Goal: Information Seeking & Learning: Find specific fact

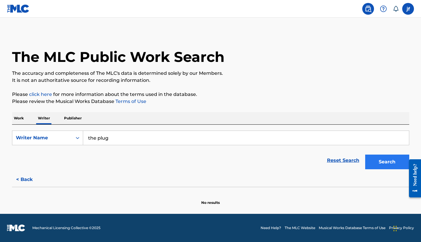
click at [375, 157] on button "Search" at bounding box center [387, 162] width 44 height 15
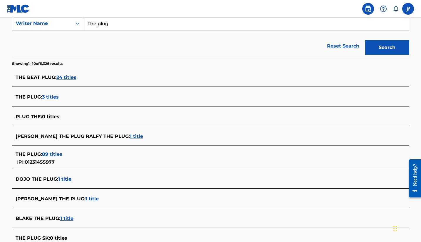
scroll to position [125, 0]
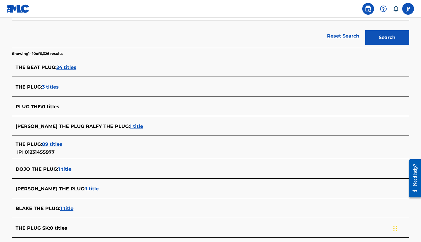
click at [52, 145] on span "89 titles" at bounding box center [52, 145] width 20 height 6
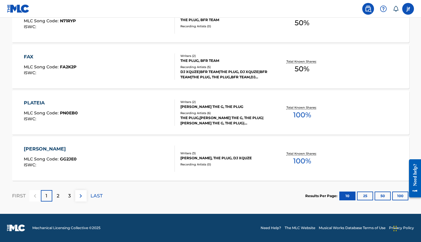
scroll to position [477, 0]
click at [59, 195] on div "2" at bounding box center [57, 195] width 11 height 11
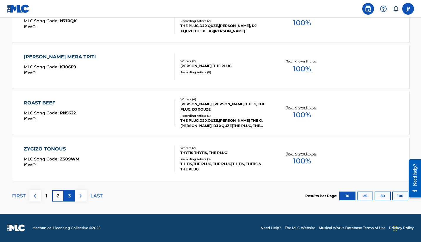
click at [69, 197] on p "3" at bounding box center [69, 196] width 3 height 7
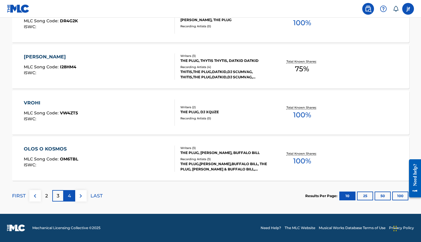
click at [72, 198] on div "4" at bounding box center [69, 195] width 11 height 11
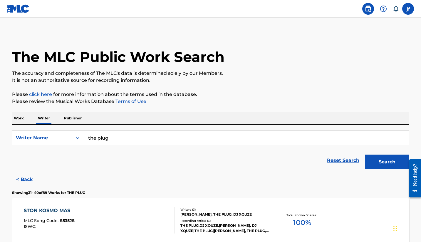
scroll to position [0, 0]
click at [43, 137] on div "Writer Name" at bounding box center [42, 138] width 53 height 7
click at [390, 160] on button "Search" at bounding box center [387, 162] width 44 height 15
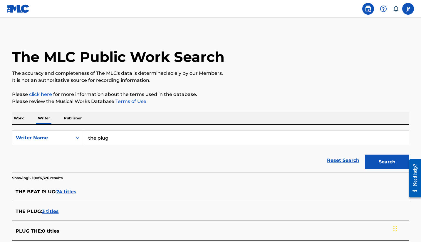
click at [44, 212] on span "3 titles" at bounding box center [50, 212] width 17 height 6
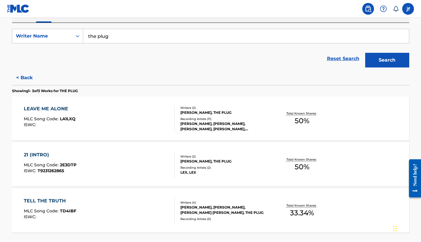
scroll to position [103, 0]
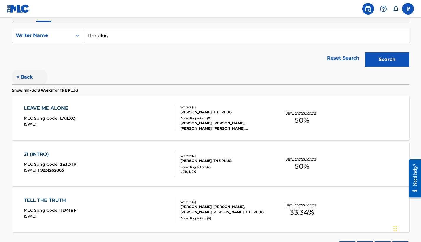
click at [31, 79] on button "< Back" at bounding box center [29, 77] width 35 height 15
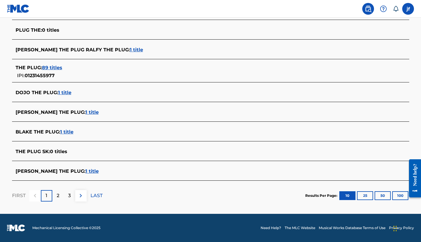
scroll to position [201, 0]
click at [61, 199] on div "2" at bounding box center [57, 195] width 11 height 11
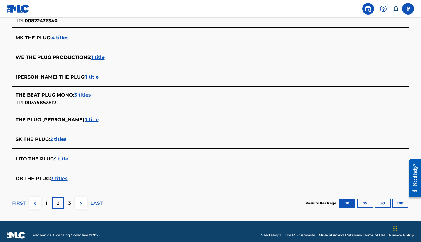
scroll to position [198, 0]
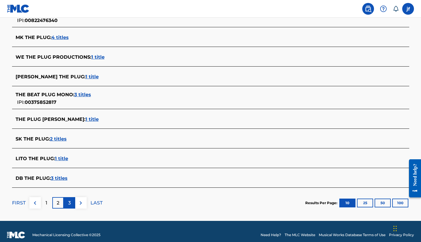
click at [69, 204] on p "3" at bounding box center [69, 203] width 3 height 7
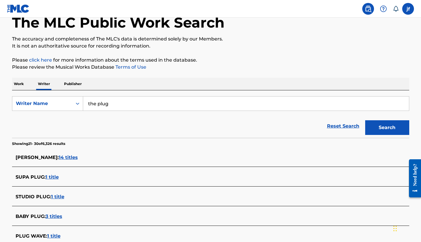
scroll to position [8, 0]
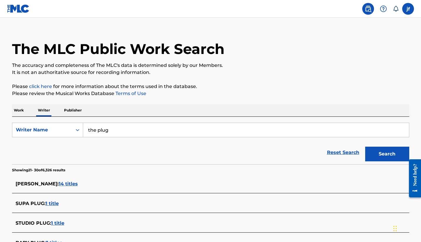
click at [115, 134] on input "the plug" at bounding box center [246, 130] width 326 height 14
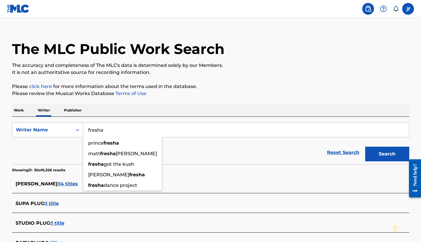
type input "fresha"
click at [387, 154] on button "Search" at bounding box center [387, 154] width 44 height 15
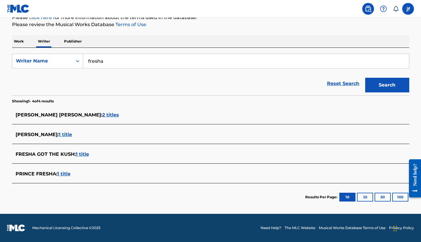
scroll to position [77, 0]
click at [135, 64] on input "fresha" at bounding box center [246, 61] width 326 height 14
